Goal: Task Accomplishment & Management: Manage account settings

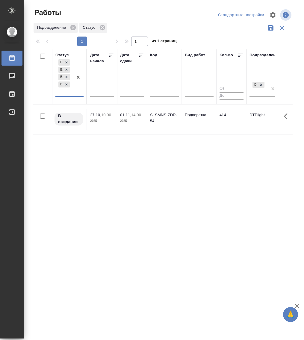
click at [70, 95] on div "[PERSON_NAME] к работе В ожидании В работе Выполнен" at bounding box center [63, 77] width 17 height 38
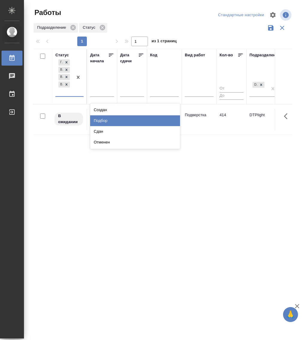
click at [107, 116] on div "Подбор" at bounding box center [135, 120] width 90 height 11
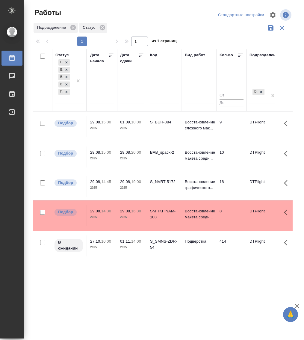
click at [157, 125] on div "S_NVRT-5172" at bounding box center [164, 122] width 29 height 6
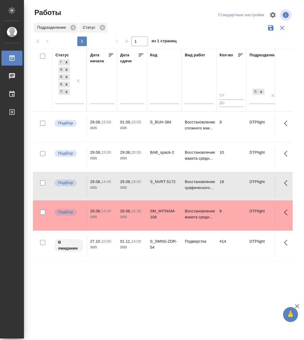
click at [157, 125] on div "S_NVRT-5172" at bounding box center [164, 122] width 29 height 6
click at [200, 150] on p "Восстановление макета средн..." at bounding box center [199, 155] width 29 height 12
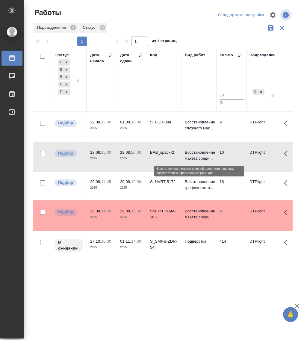
click at [200, 150] on p "Восстановление макета средн..." at bounding box center [199, 155] width 29 height 12
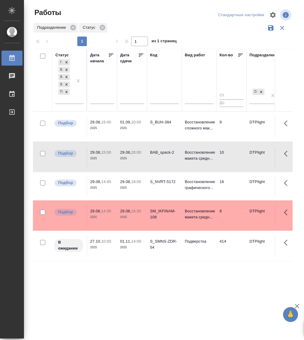
click at [122, 124] on p "01.09," at bounding box center [125, 122] width 11 height 4
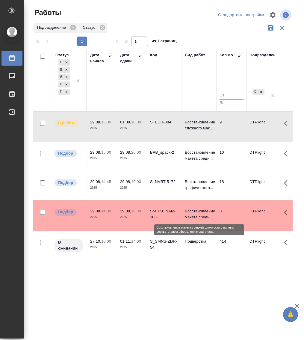
click at [195, 212] on p "Восстановление макета средн..." at bounding box center [199, 214] width 29 height 12
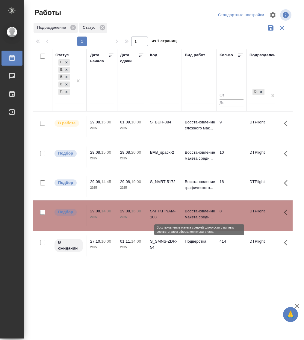
click at [195, 212] on p "Восстановление макета средн..." at bounding box center [199, 214] width 29 height 12
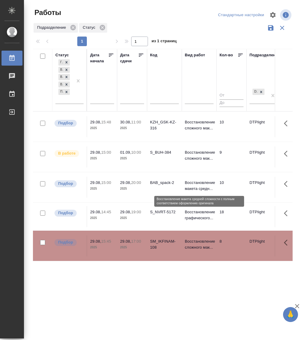
click at [200, 187] on p "Восстановление макета средн..." at bounding box center [199, 186] width 29 height 12
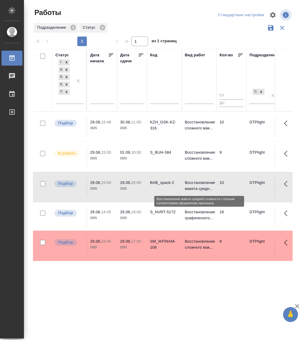
click at [200, 187] on p "Восстановление макета средн..." at bounding box center [199, 186] width 29 height 12
click at [132, 121] on p "11:00" at bounding box center [136, 122] width 10 height 4
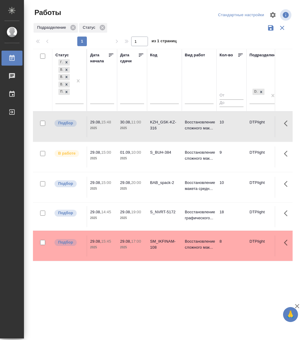
click at [132, 121] on p "11:00" at bounding box center [136, 122] width 10 height 4
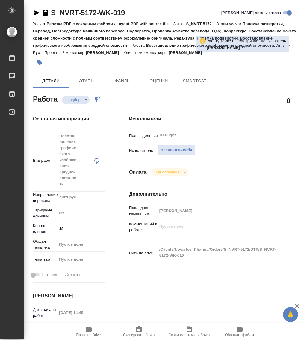
type textarea "x"
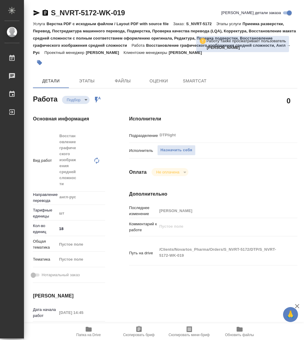
type textarea "x"
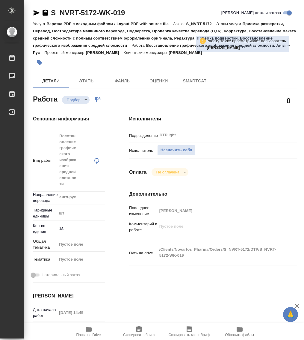
type textarea "x"
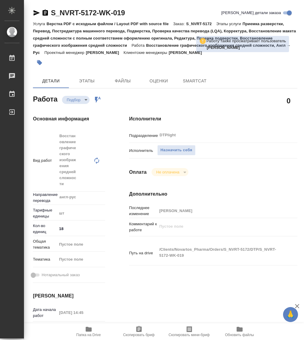
type textarea "x"
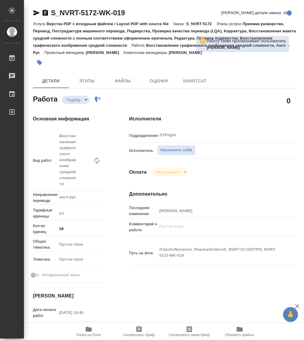
type textarea "x"
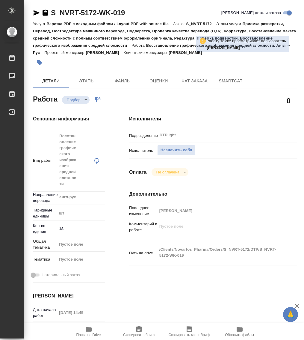
type textarea "x"
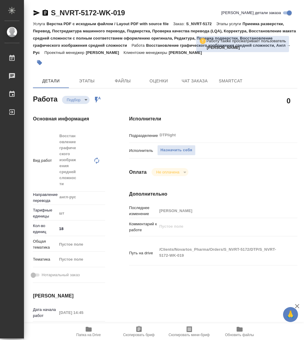
type textarea "x"
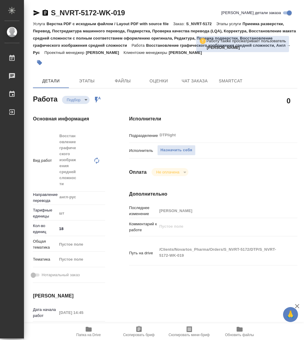
type textarea "x"
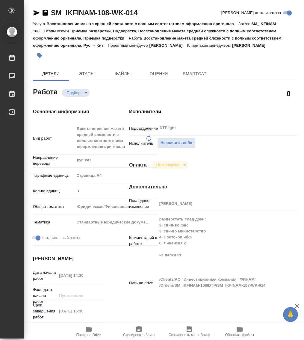
type textarea "x"
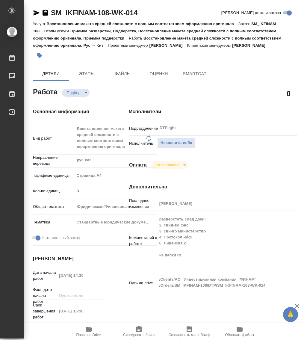
type textarea "x"
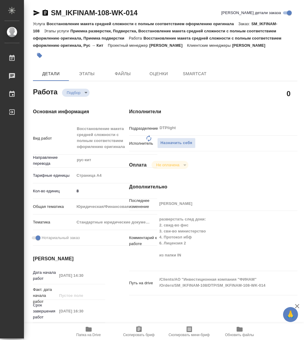
type textarea "x"
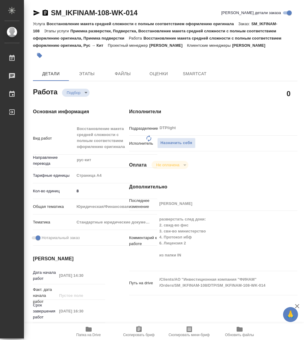
type textarea "x"
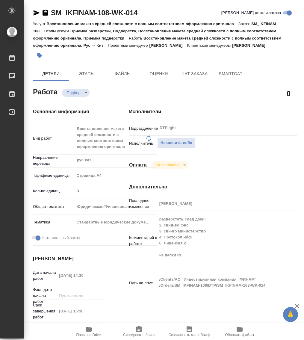
type textarea "x"
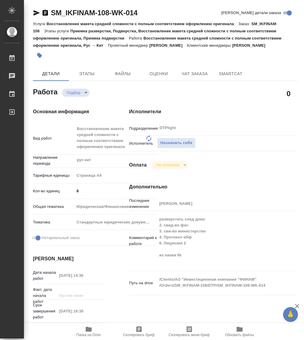
type textarea "x"
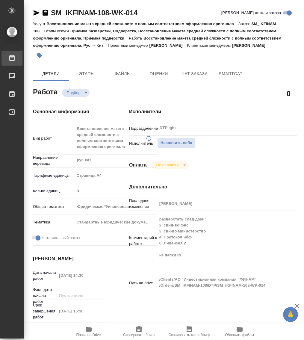
type textarea "x"
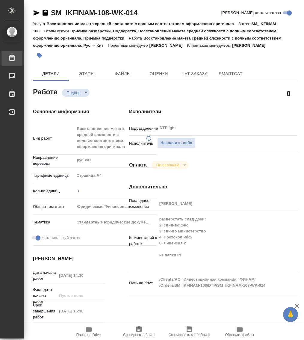
type textarea "x"
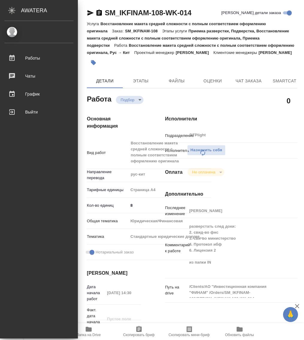
type textarea "x"
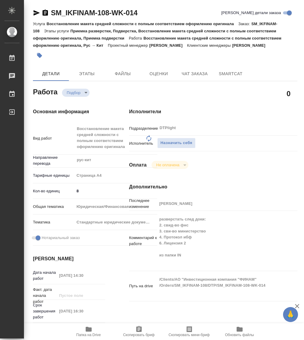
click at [87, 331] on icon "button" at bounding box center [89, 329] width 6 height 5
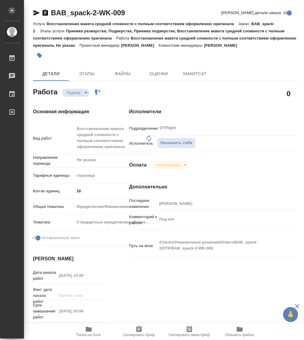
type textarea "x"
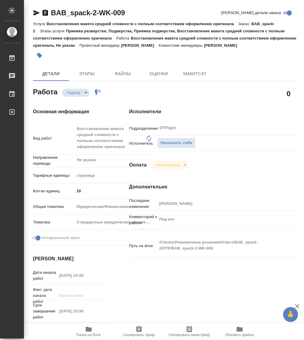
type textarea "x"
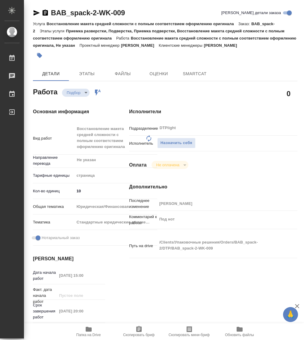
type textarea "x"
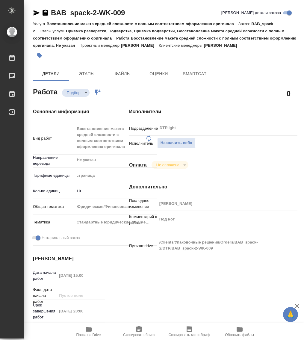
type textarea "x"
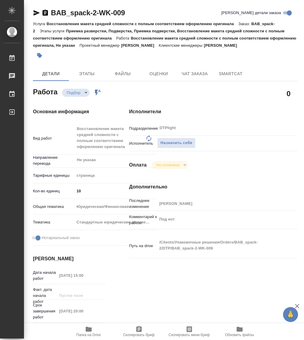
type textarea "x"
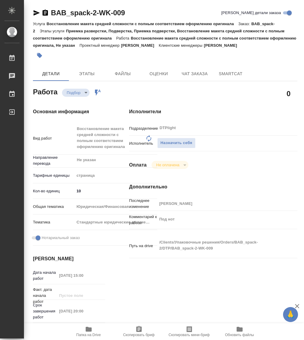
type textarea "x"
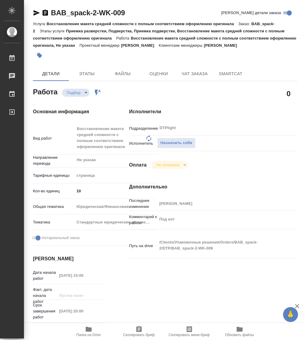
type textarea "x"
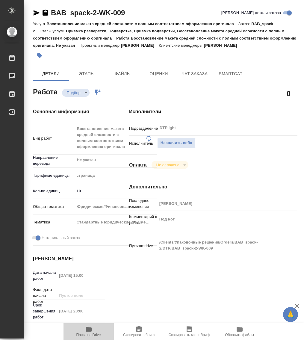
click at [86, 331] on icon "button" at bounding box center [89, 329] width 6 height 5
type textarea "x"
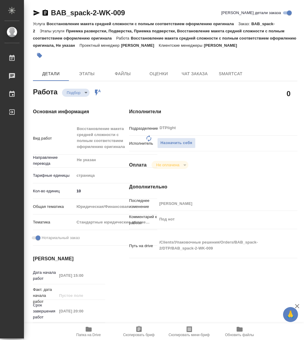
type textarea "x"
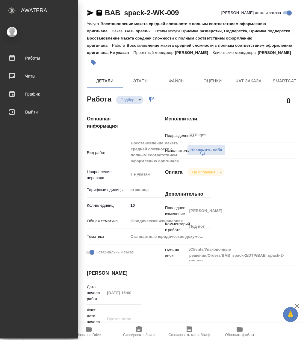
type textarea "x"
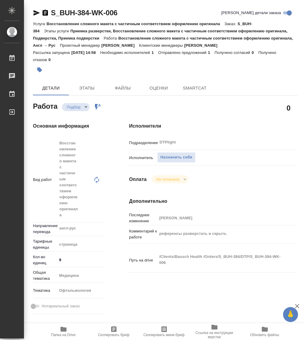
type textarea "x"
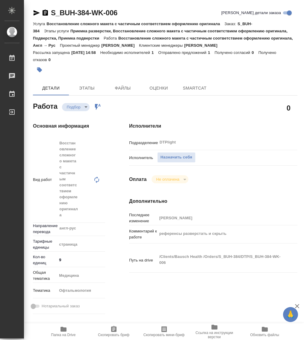
type textarea "x"
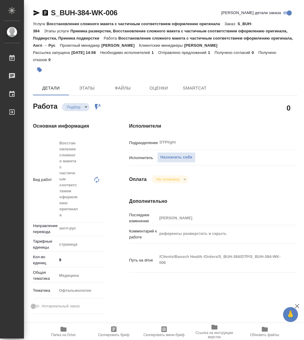
type textarea "x"
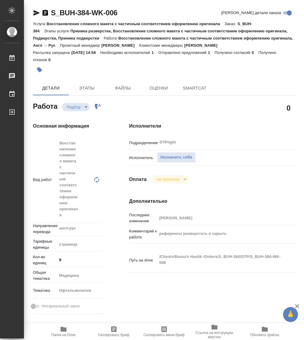
type textarea "x"
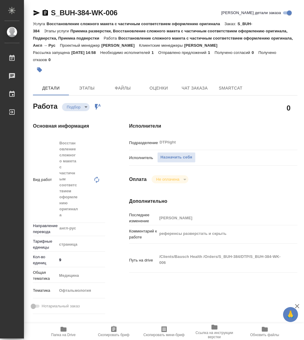
type textarea "x"
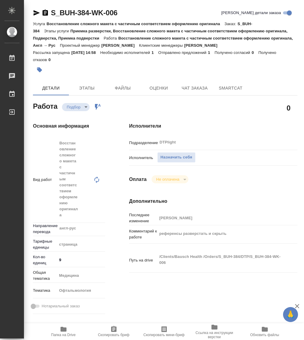
type textarea "x"
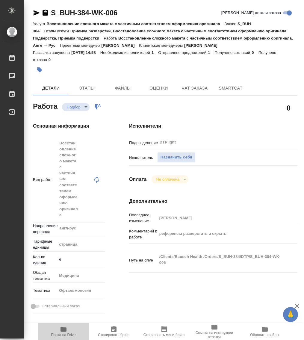
click at [63, 333] on span "Папка на Drive" at bounding box center [63, 335] width 25 height 4
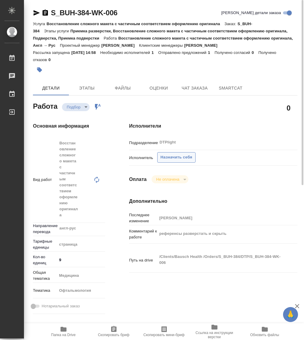
click at [167, 155] on span "Назначить себя" at bounding box center [177, 157] width 32 height 7
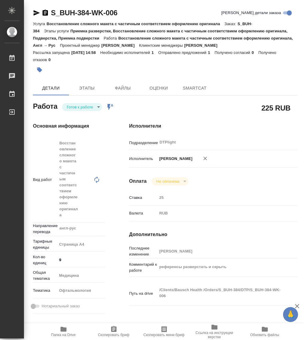
type textarea "x"
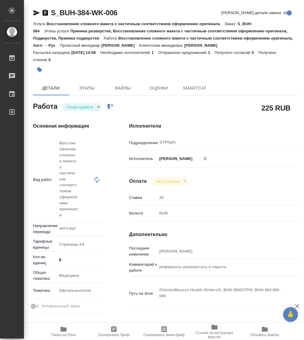
type textarea "x"
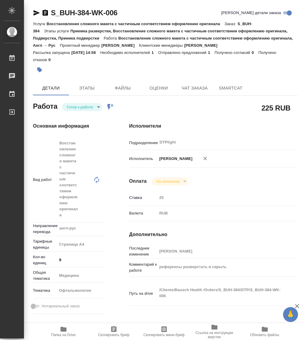
type textarea "x"
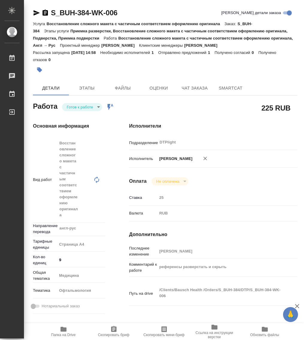
click at [85, 107] on body "🙏 .cls-1 fill:#fff; AWATERA Работы Чаты График Выйти S_BUH-384-WK-006 Кратко де…" at bounding box center [152, 170] width 304 height 340
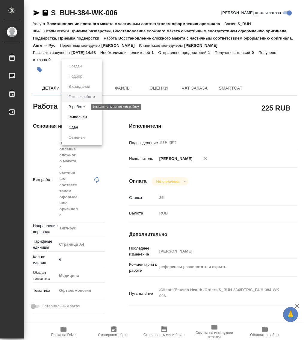
click at [80, 107] on button "В работе" at bounding box center [77, 107] width 20 height 7
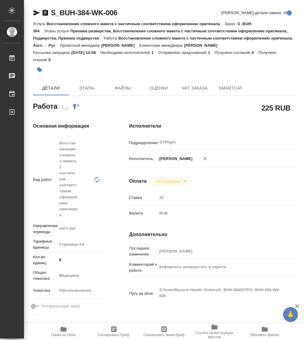
type textarea "x"
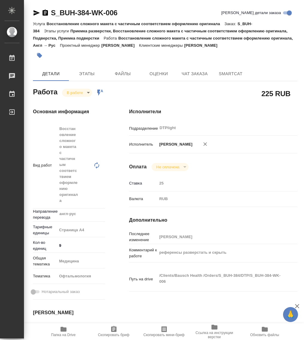
type textarea "x"
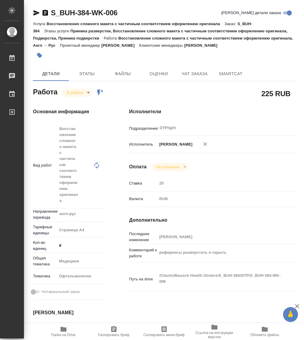
type textarea "x"
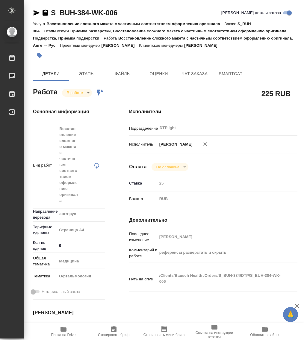
type textarea "x"
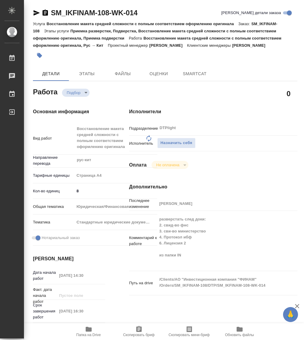
type textarea "x"
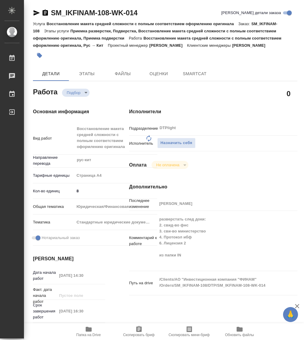
type textarea "x"
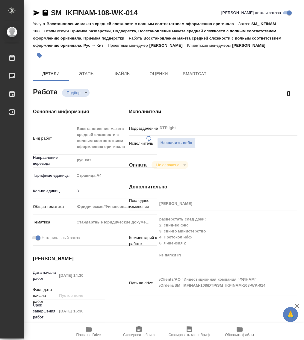
type textarea "x"
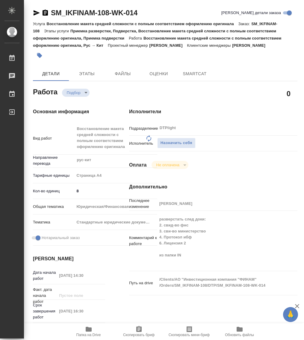
type textarea "x"
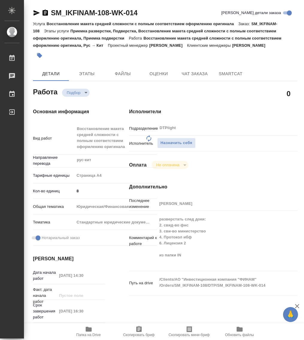
type textarea "x"
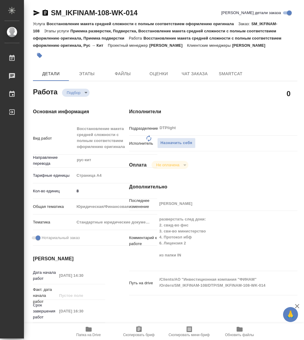
type textarea "x"
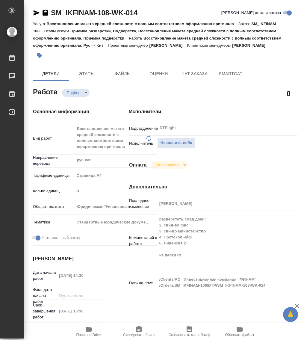
type textarea "x"
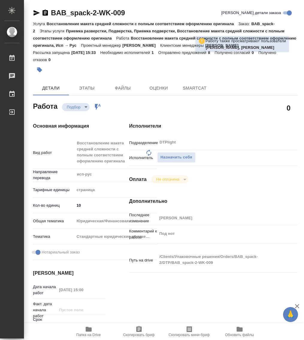
type textarea "x"
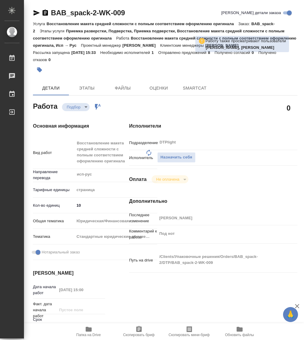
type textarea "x"
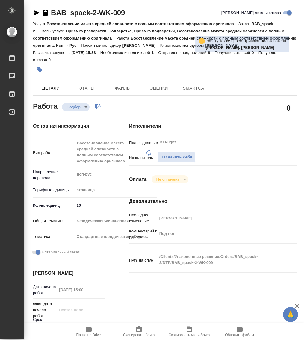
type textarea "x"
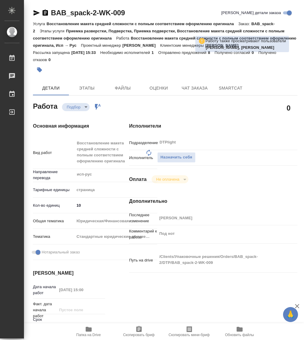
type textarea "x"
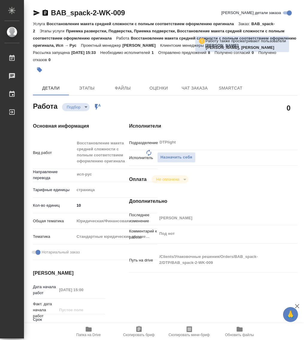
type textarea "x"
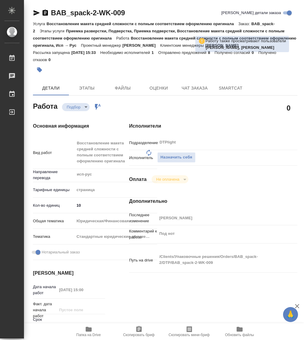
type textarea "x"
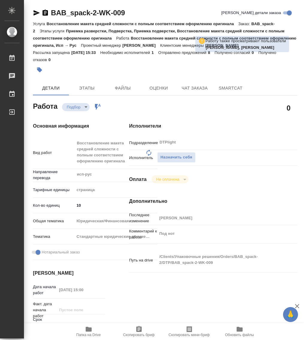
type textarea "x"
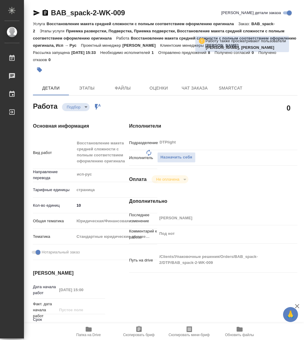
click at [91, 331] on icon "button" at bounding box center [88, 329] width 7 height 7
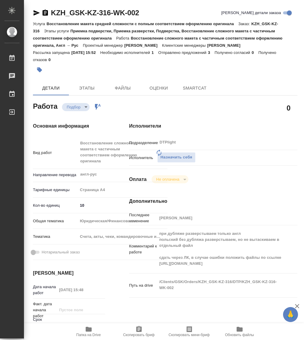
type textarea "x"
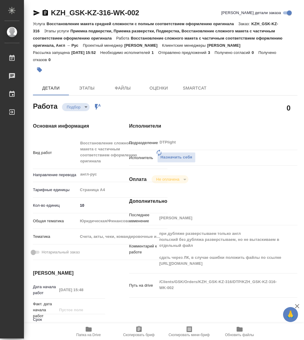
type textarea "x"
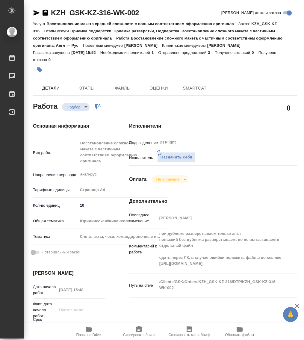
type textarea "x"
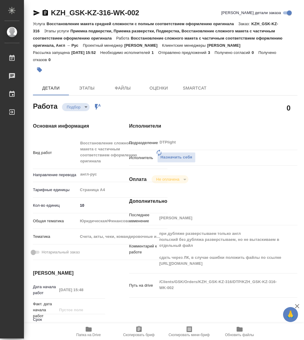
type textarea "x"
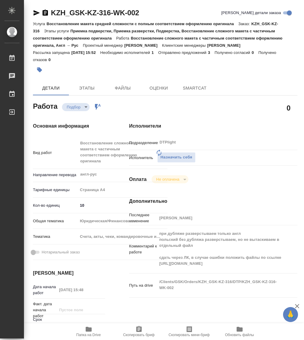
type textarea "x"
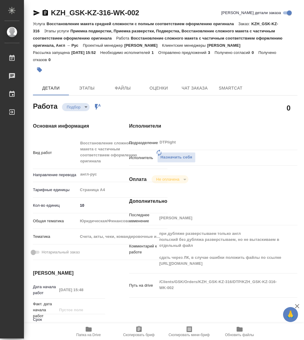
type textarea "x"
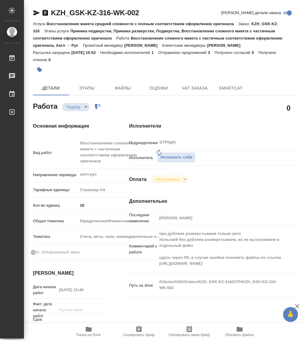
type textarea "x"
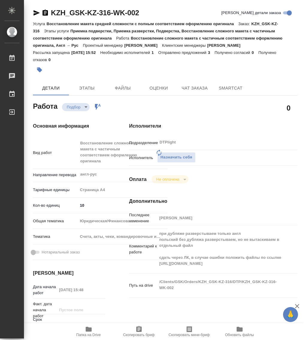
click at [86, 331] on icon "button" at bounding box center [89, 329] width 6 height 5
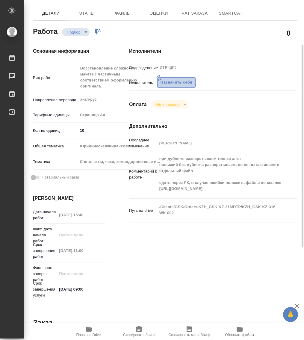
click at [171, 79] on span "Назначить себя" at bounding box center [177, 82] width 32 height 7
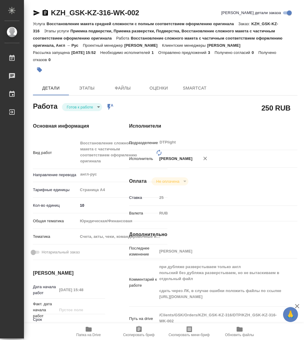
type textarea "x"
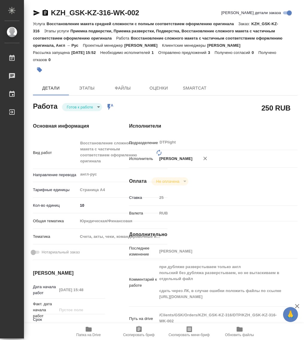
type textarea "x"
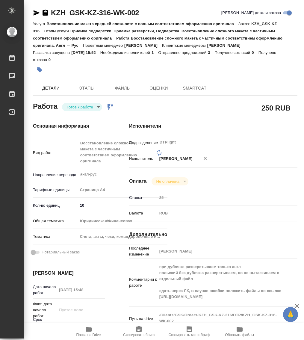
type textarea "x"
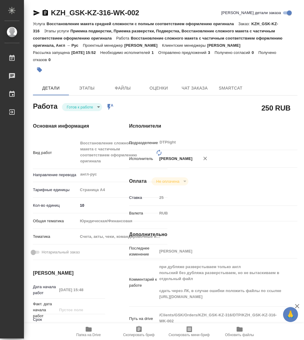
type textarea "x"
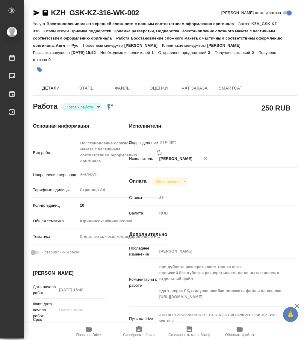
type textarea "x"
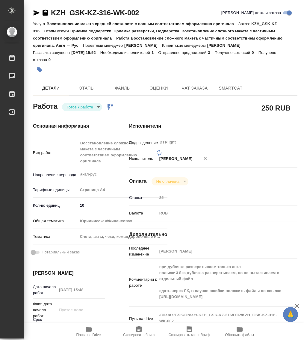
click at [88, 104] on body "🙏 .cls-1 fill:#fff; AWATERA Работы Чаты График Выйти KZH_GSK-KZ-316-WK-002 Крат…" at bounding box center [152, 170] width 304 height 340
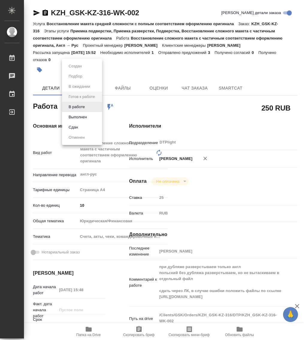
type textarea "x"
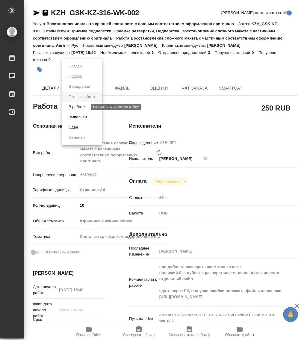
click at [80, 106] on button "В работе" at bounding box center [77, 107] width 20 height 7
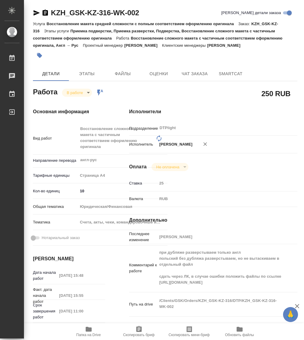
type textarea "x"
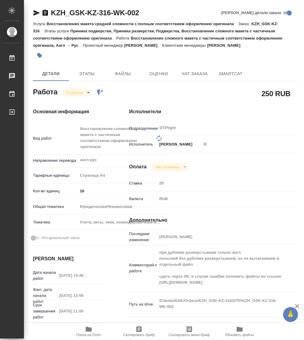
type textarea "x"
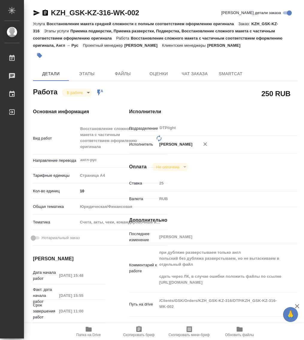
type textarea "x"
